Goal: Task Accomplishment & Management: Manage account settings

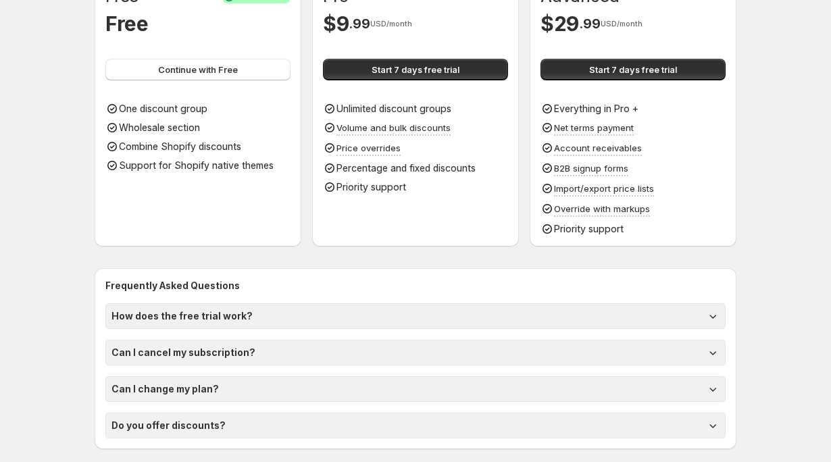
scroll to position [153, 0]
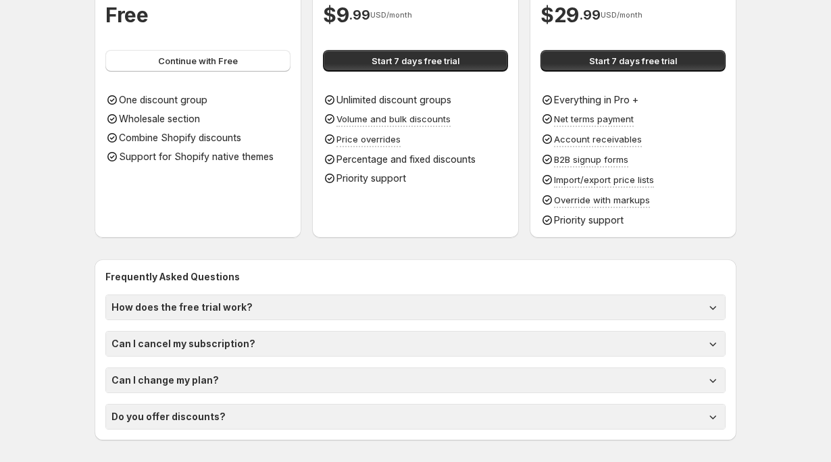
click at [585, 72] on div "Advanced $ 29 . 99 USD/month Start 7 days free trial Everything in Pro + Net te…" at bounding box center [633, 102] width 185 height 250
click at [577, 64] on button "Start 7 days free trial" at bounding box center [633, 61] width 185 height 22
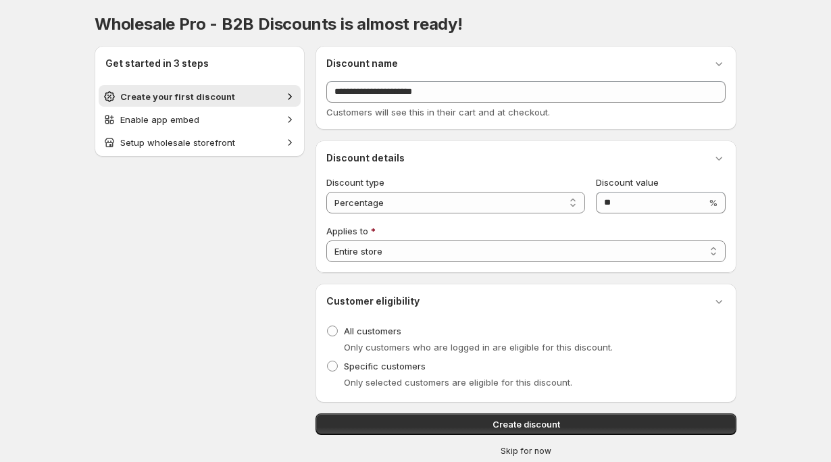
scroll to position [35, 0]
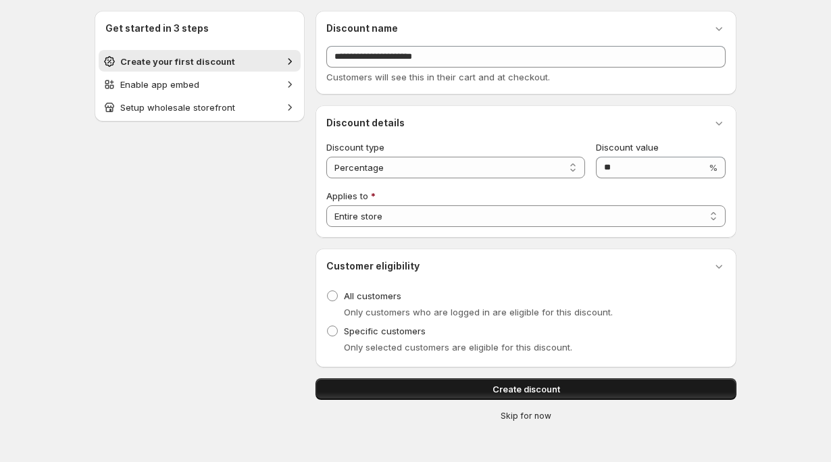
click at [547, 392] on span "Create discount" at bounding box center [527, 390] width 68 height 14
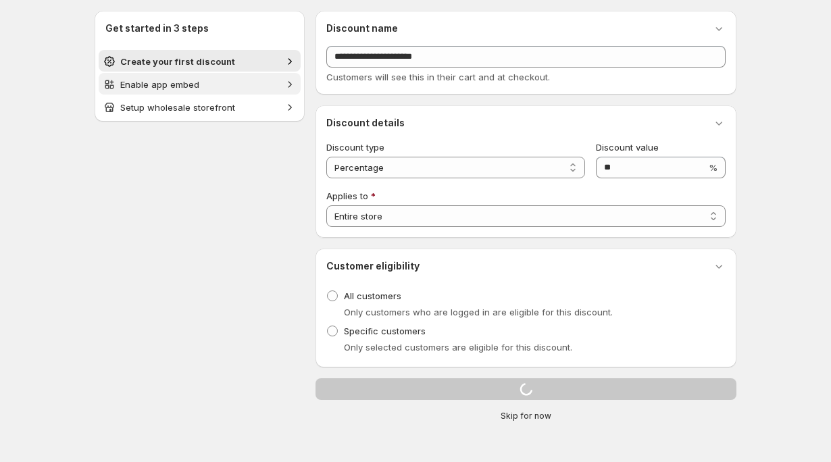
click at [268, 80] on div "Get started in 3 steps Create your first discount Enable app embed Setup wholes…" at bounding box center [200, 66] width 210 height 111
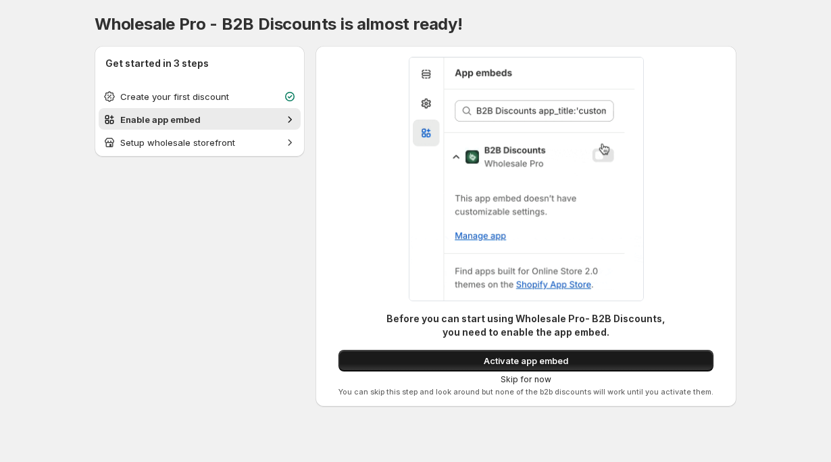
click at [437, 358] on button "Activate app embed" at bounding box center [526, 361] width 375 height 22
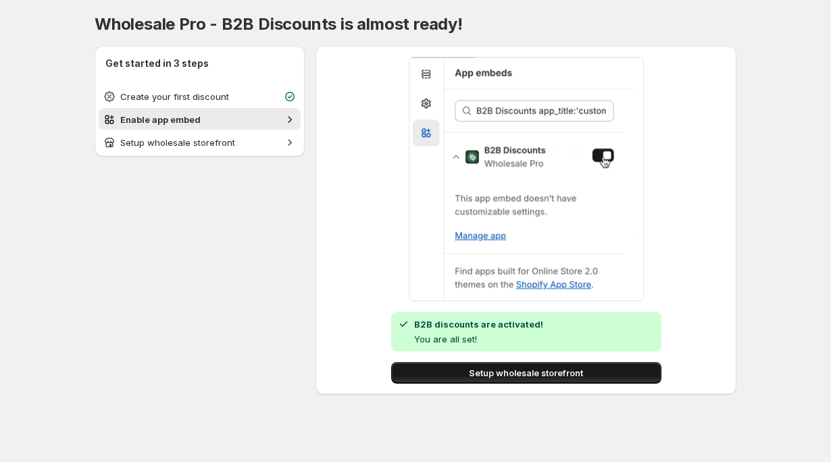
click at [477, 372] on span "Setup wholesale storefront" at bounding box center [526, 373] width 114 height 14
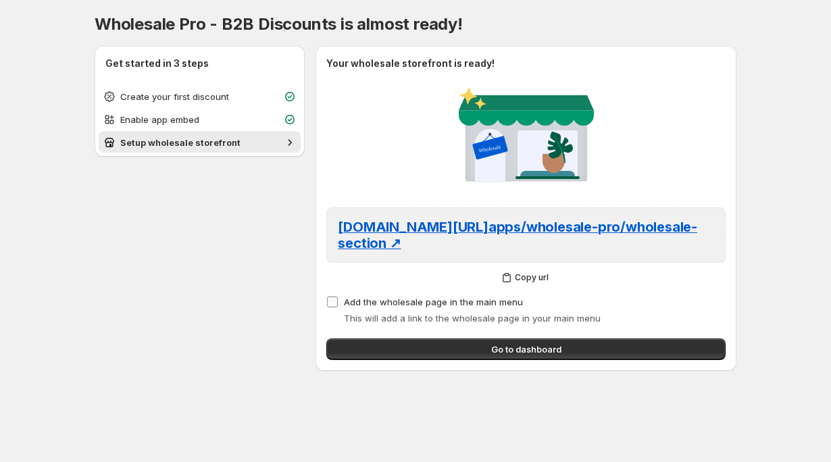
click at [362, 305] on span "Add the wholesale page in the main menu" at bounding box center [433, 302] width 179 height 11
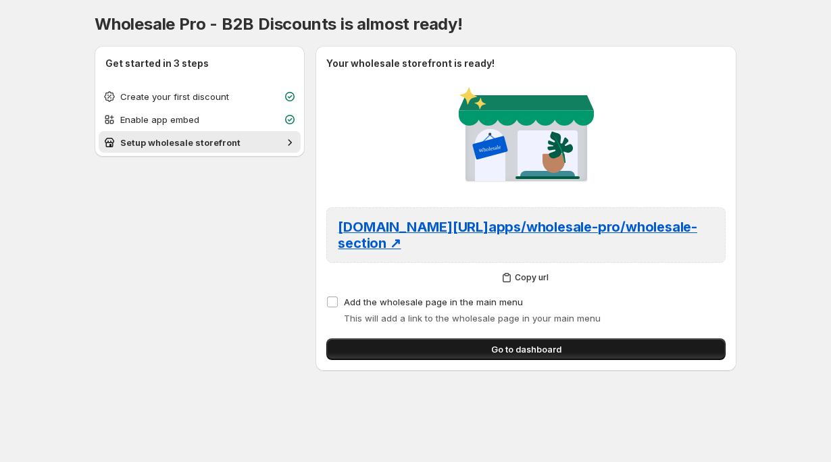
click at [422, 348] on button "Go to dashboard" at bounding box center [525, 350] width 399 height 22
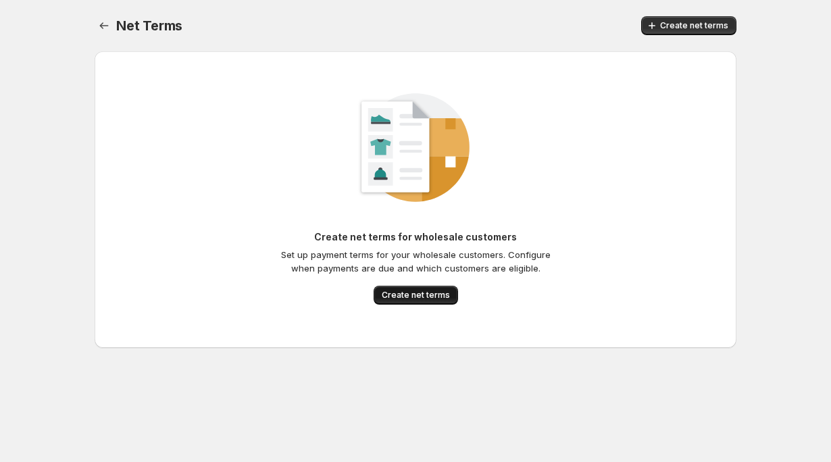
click at [415, 297] on span "Create net terms" at bounding box center [416, 295] width 68 height 11
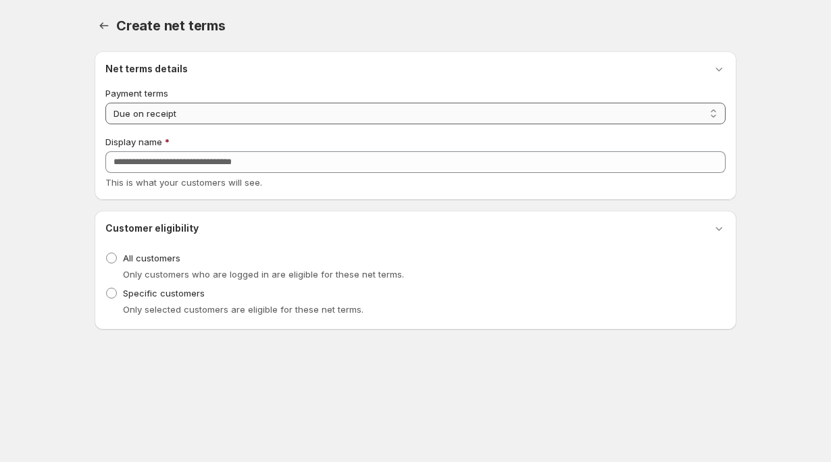
click at [184, 120] on select "**********" at bounding box center [415, 114] width 620 height 22
select select "**********"
click at [105, 103] on select "**********" at bounding box center [415, 114] width 620 height 22
type input "******"
click at [711, 68] on button "button" at bounding box center [719, 68] width 19 height 19
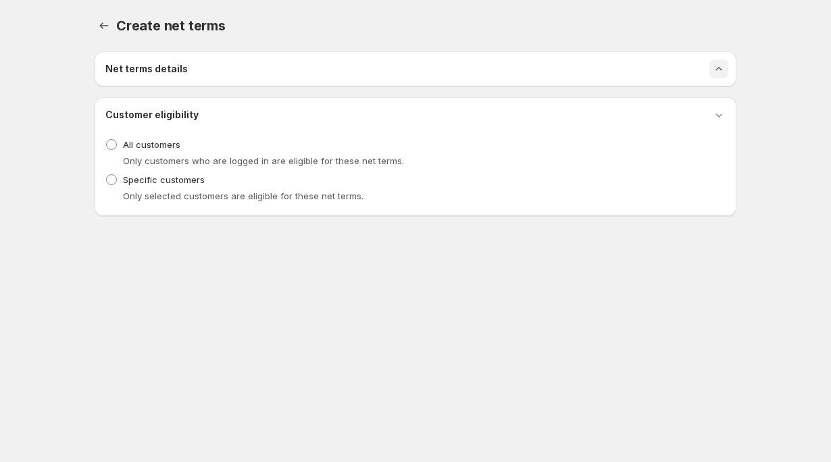
click at [711, 68] on button "button" at bounding box center [719, 68] width 19 height 19
select select "**********"
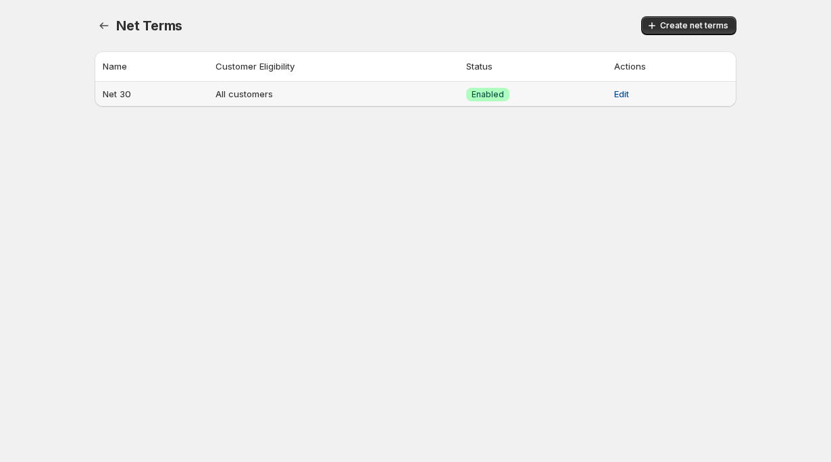
click at [618, 89] on span "Edit" at bounding box center [621, 94] width 15 height 14
select select "**********"
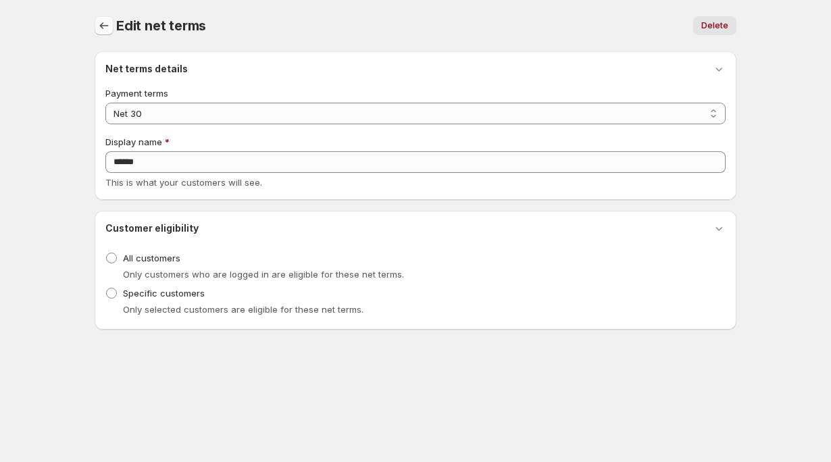
click at [111, 24] on button "Net terms" at bounding box center [104, 25] width 19 height 19
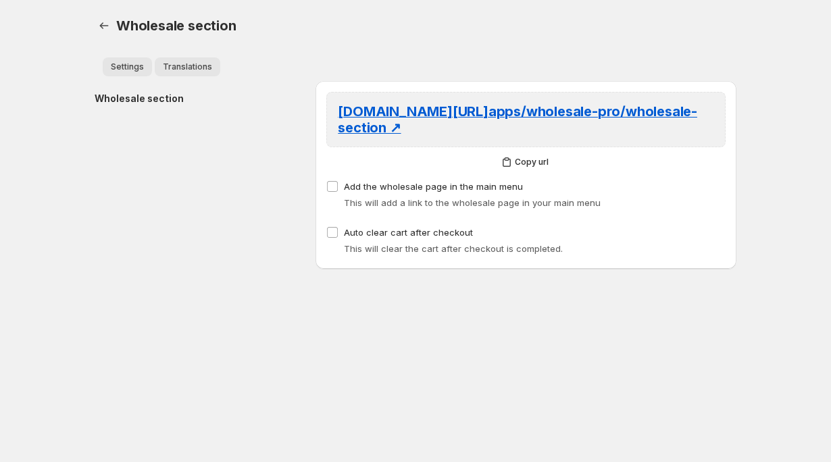
click at [197, 66] on span "Translations" at bounding box center [187, 67] width 49 height 11
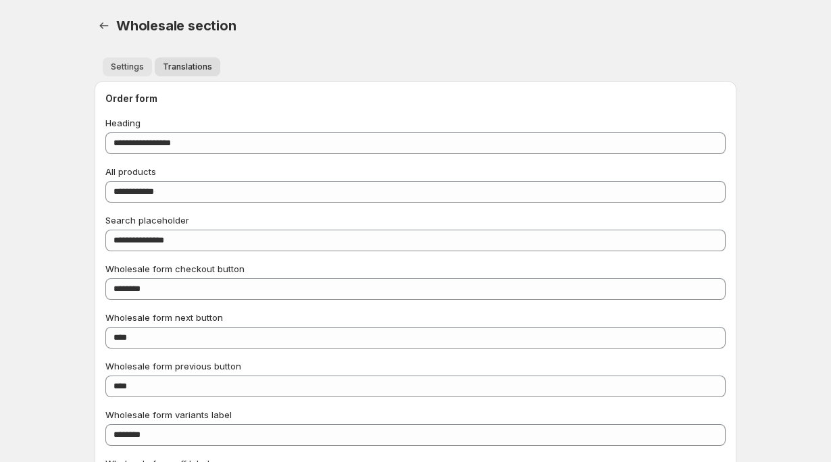
click at [132, 65] on span "Settings" at bounding box center [127, 67] width 33 height 11
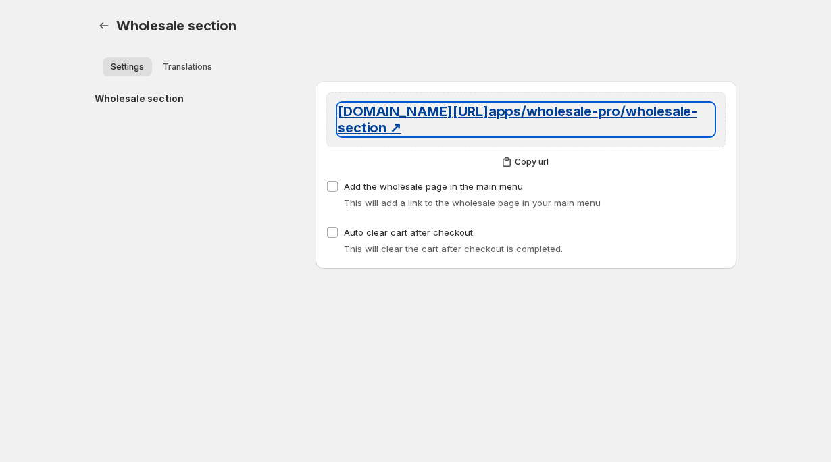
click at [416, 120] on link "jdvjs1-cf.myshopify.com/ apps/wholesale-pro/wholesale-section ↗" at bounding box center [526, 119] width 376 height 32
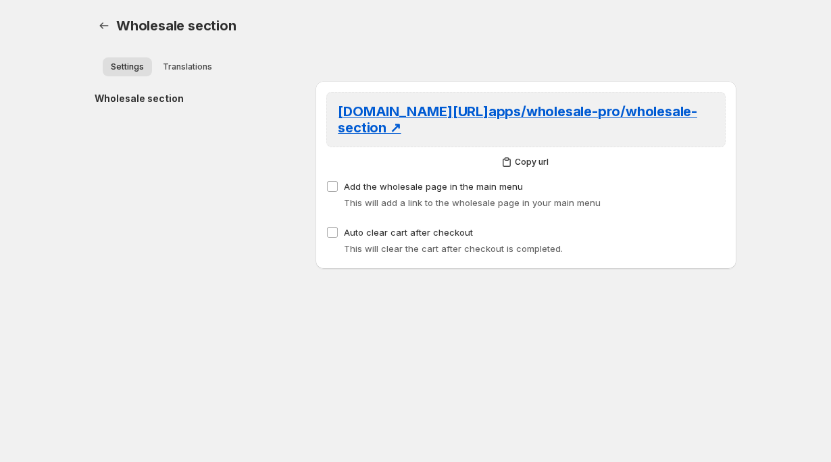
click at [531, 146] on div "jdvjs1-cf.myshopify.com/ apps/wholesale-pro/wholesale-section ↗" at bounding box center [525, 119] width 399 height 55
drag, startPoint x: 531, startPoint y: 180, endPoint x: 525, endPoint y: 174, distance: 8.1
click at [525, 174] on div "jdvjs1-cf.myshopify.com/ apps/wholesale-pro/wholesale-section ↗ Copy url Add th…" at bounding box center [525, 152] width 399 height 120
click at [525, 173] on div "jdvjs1-cf.myshopify.com/ apps/wholesale-pro/wholesale-section ↗ Copy url Add th…" at bounding box center [525, 152] width 399 height 120
click at [513, 171] on button "Copy url" at bounding box center [525, 162] width 399 height 19
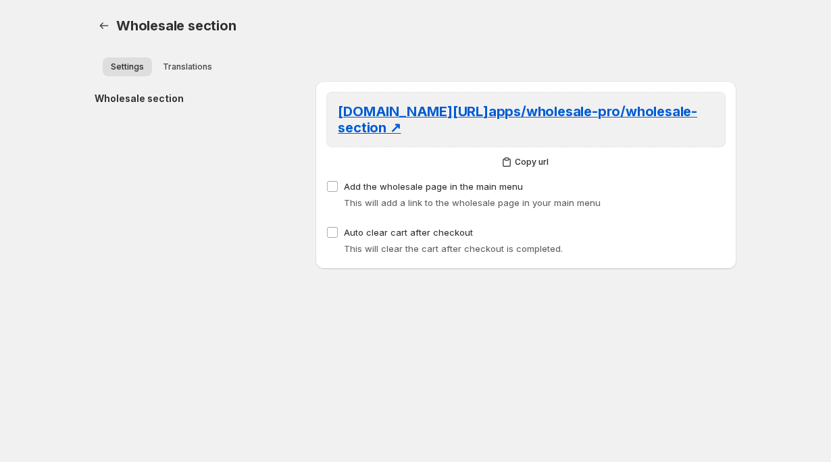
click at [333, 302] on body "Home Discounts B2B Registration Forms Net Terms Account Receivables Manual orde…" at bounding box center [415, 231] width 831 height 462
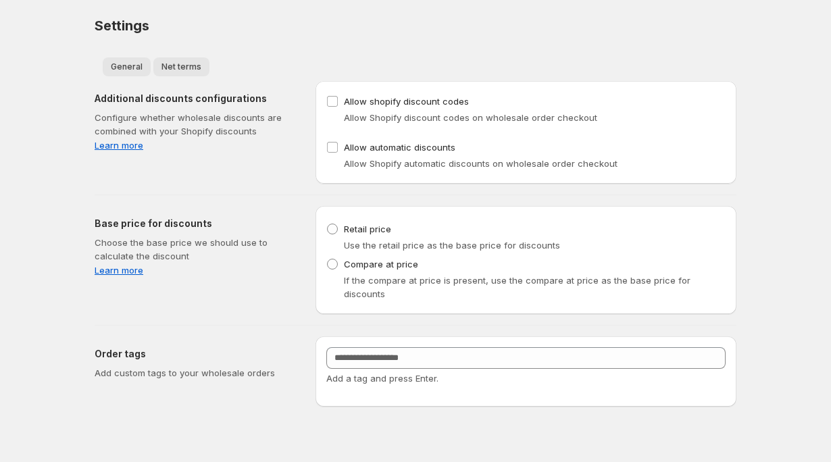
click at [162, 71] on span "Net terms" at bounding box center [182, 67] width 40 height 11
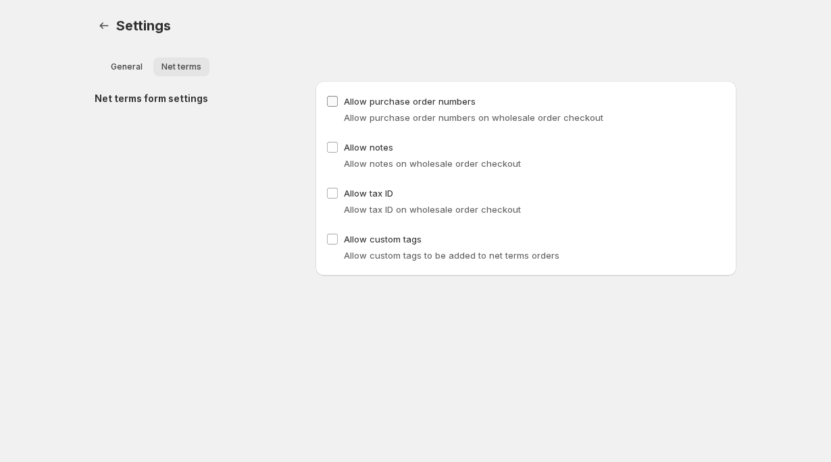
drag, startPoint x: 162, startPoint y: 71, endPoint x: 354, endPoint y: 102, distance: 194.5
click at [354, 102] on form "Save Reset General Net terms More views General Net terms More views Net terms …" at bounding box center [416, 163] width 642 height 224
click at [372, 160] on span "Allow notes on wholesale order checkout" at bounding box center [432, 163] width 177 height 11
click at [360, 155] on label "Allow notes" at bounding box center [359, 147] width 67 height 19
click at [362, 155] on label "Allow notes" at bounding box center [359, 147] width 67 height 19
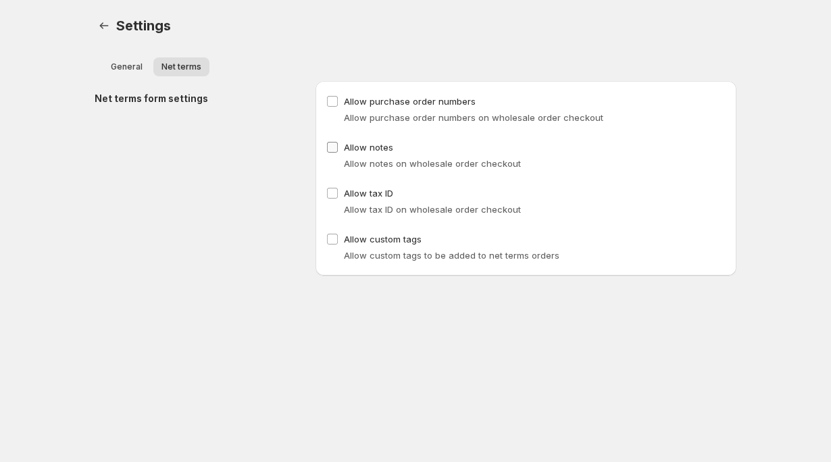
click at [362, 155] on label "Allow notes" at bounding box center [359, 147] width 67 height 19
click at [359, 189] on span "Allow tax ID" at bounding box center [368, 193] width 49 height 11
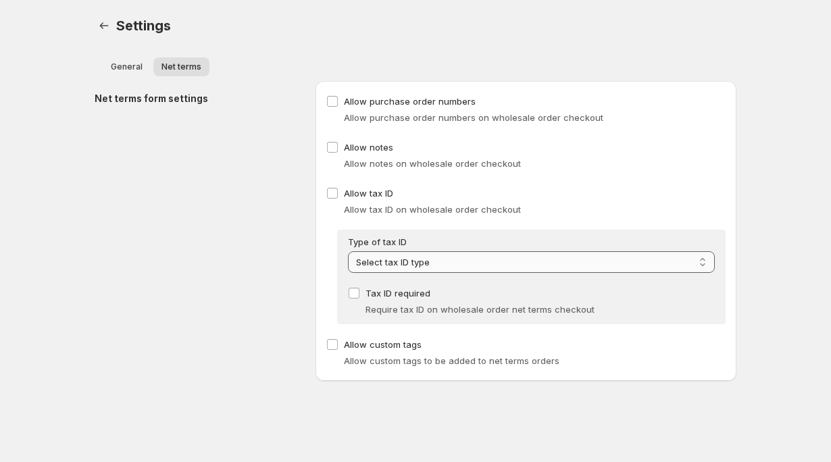
click at [422, 256] on select "**********" at bounding box center [531, 262] width 367 height 22
click at [446, 281] on div "**********" at bounding box center [531, 277] width 367 height 84
click at [438, 299] on div "Tax ID required Require tax ID on wholesale order net terms checkout" at bounding box center [531, 301] width 367 height 35
click at [356, 299] on span at bounding box center [354, 293] width 12 height 12
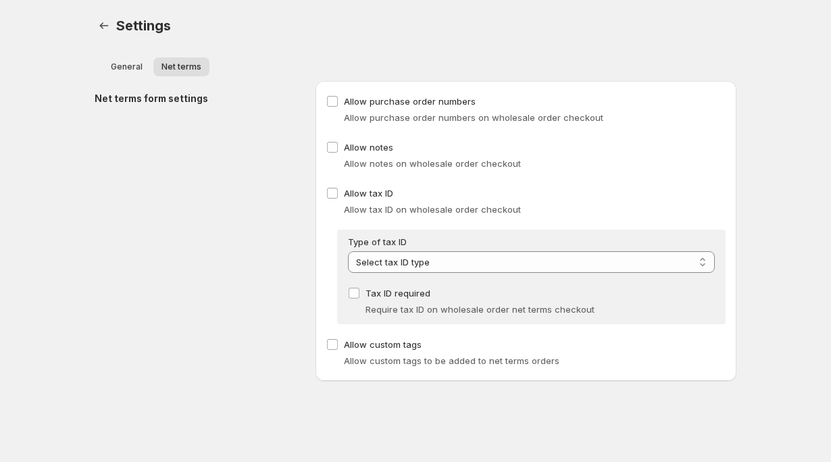
click at [46, 336] on body "**********" at bounding box center [415, 231] width 831 height 462
click at [118, 74] on button "General" at bounding box center [127, 66] width 48 height 19
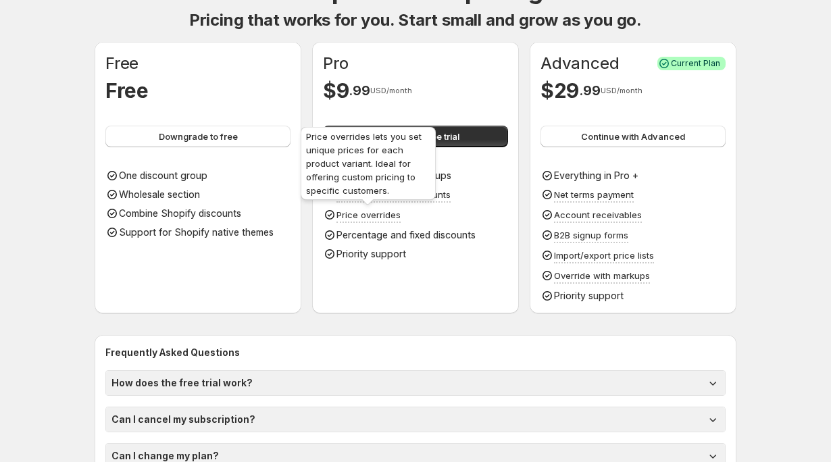
scroll to position [118, 0]
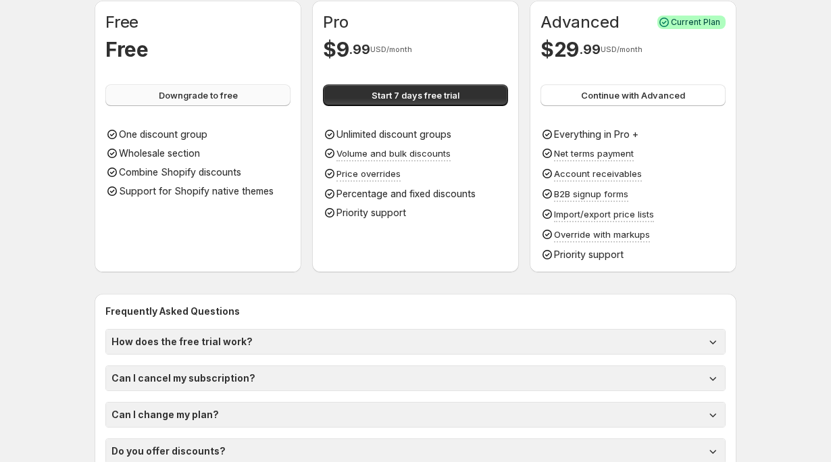
click at [254, 96] on button "Downgrade to free" at bounding box center [197, 95] width 185 height 22
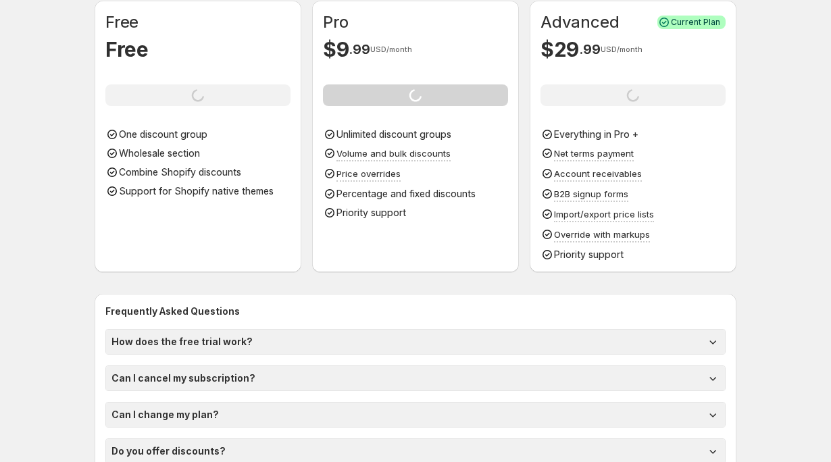
click at [203, 96] on div "Loading Downgrade to free" at bounding box center [197, 95] width 185 height 22
click at [80, 74] on div "Simple and fair pricing Pricing that works for you. Start small and grow as you…" at bounding box center [415, 191] width 675 height 618
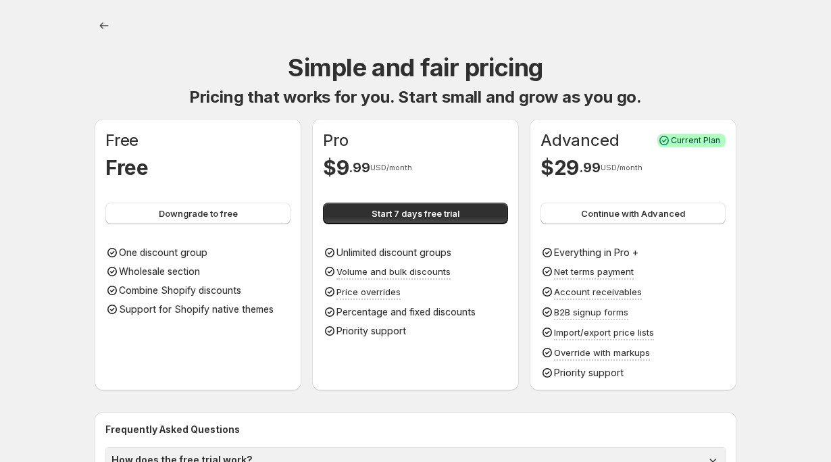
click at [208, 209] on span "Downgrade to free" at bounding box center [198, 214] width 79 height 14
